Goal: Find specific page/section: Find specific page/section

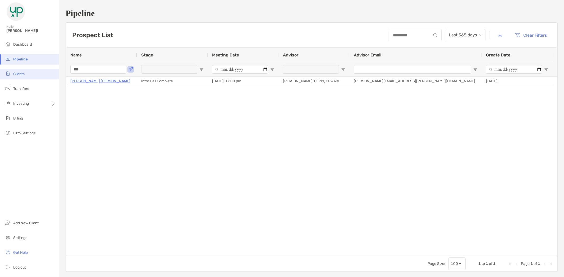
click at [27, 75] on li "Clients" at bounding box center [29, 74] width 59 height 11
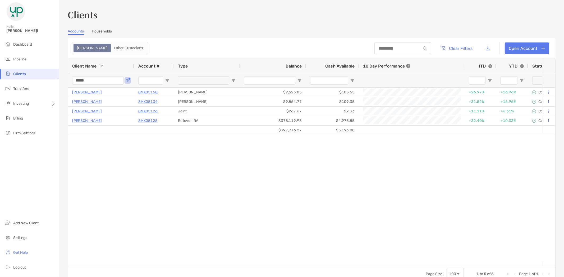
drag, startPoint x: 97, startPoint y: 77, endPoint x: 63, endPoint y: 85, distance: 35.1
click at [63, 85] on div "Clients Accounts Households Zoe Other Custodians Clear Filters Open Account 1 t…" at bounding box center [311, 138] width 504 height 277
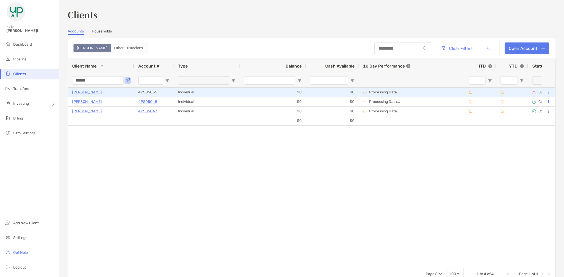
type input "******"
click at [393, 92] on p "Processing Data..." at bounding box center [384, 92] width 31 height 4
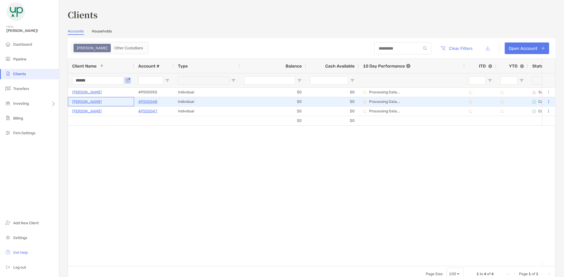
click at [90, 102] on p "[PERSON_NAME]" at bounding box center [87, 102] width 30 height 7
